Goal: Task Accomplishment & Management: Manage account settings

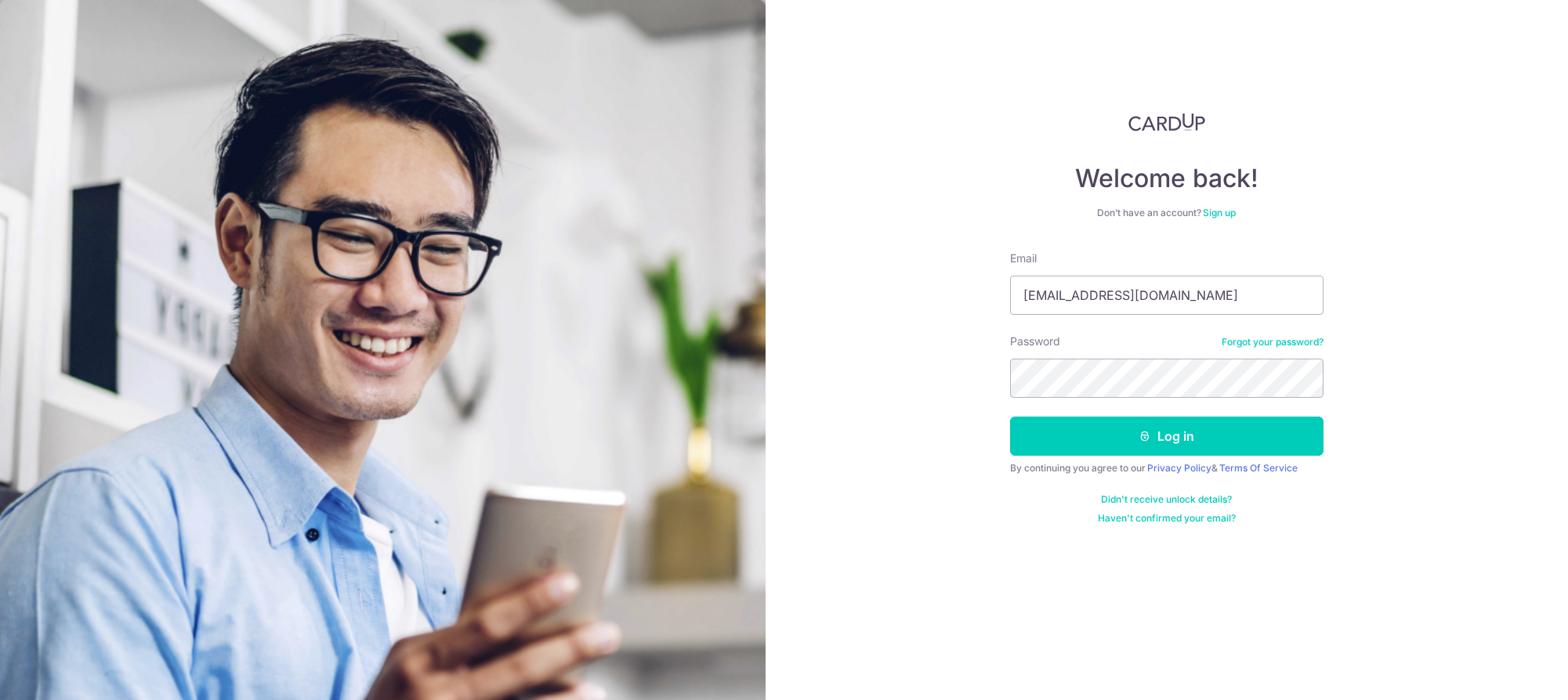
click at [1101, 316] on form "Email sherlyn_ng88@hotmail.com Password Forgot your password? Log in By continu…" at bounding box center [1166, 387] width 313 height 274
drag, startPoint x: 1202, startPoint y: 290, endPoint x: 680, endPoint y: 298, distance: 522.1
click at [679, 298] on section "Welcome back! Don’t have an account? Sign up Email sherlyn_ng88@hotmail.com Pas…" at bounding box center [784, 350] width 1568 height 700
type input "[EMAIL_ADDRESS][DOMAIN_NAME]"
click at [1128, 417] on button "Log in" at bounding box center [1166, 437] width 313 height 40
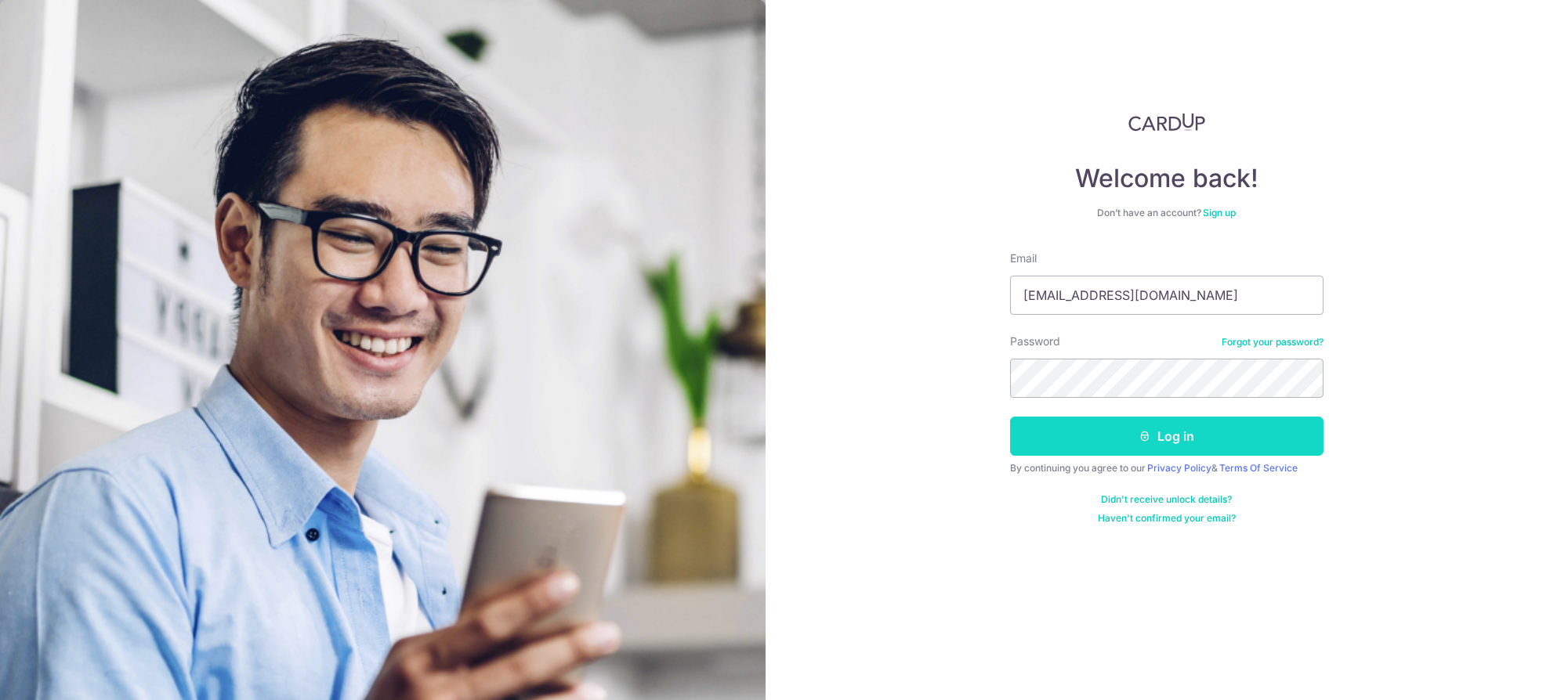
click at [1128, 423] on button "Log in" at bounding box center [1166, 437] width 313 height 40
